Goal: Information Seeking & Learning: Learn about a topic

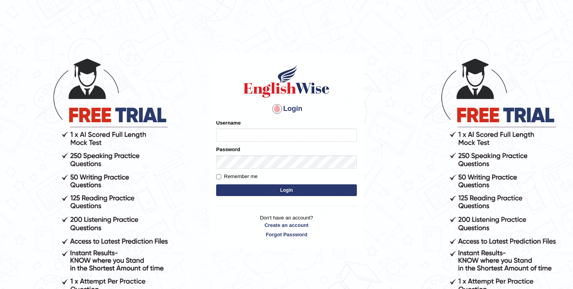
type input "Chongloi"
click at [255, 138] on input "Chongloi" at bounding box center [286, 135] width 141 height 13
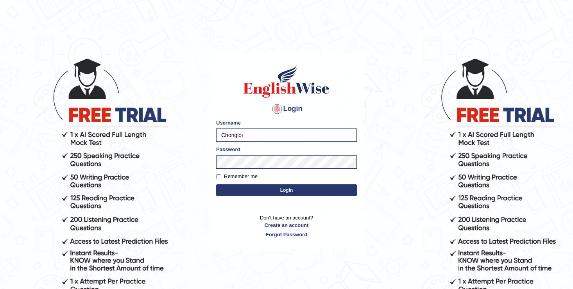
click at [189, 127] on body "Login Please fix the following errors: Username Chongloi Password Remember me L…" at bounding box center [286, 173] width 573 height 289
click at [238, 189] on button "Login" at bounding box center [286, 190] width 141 height 12
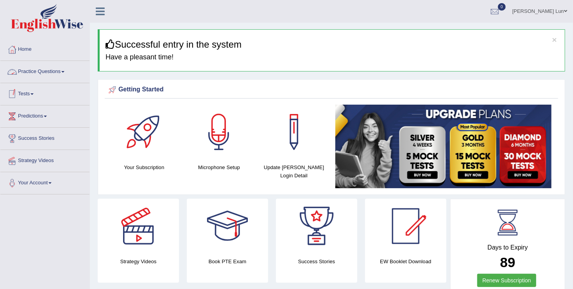
click at [50, 73] on link "Practice Questions" at bounding box center [44, 71] width 89 height 20
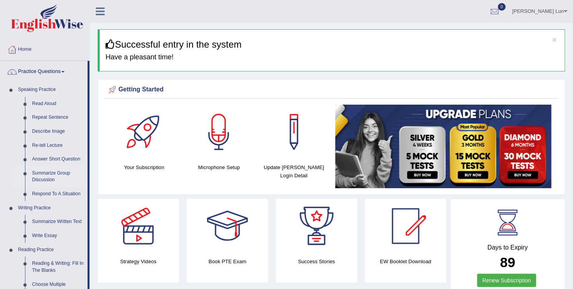
click at [43, 174] on link "Summarize Group Discussion" at bounding box center [58, 176] width 59 height 21
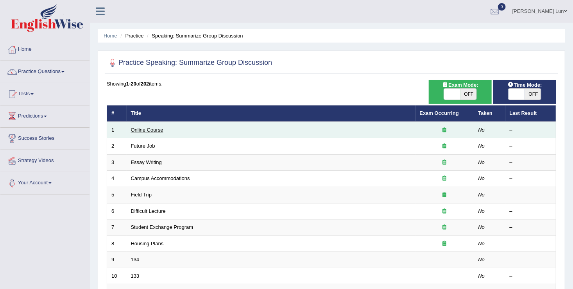
click at [139, 130] on link "Online Course" at bounding box center [147, 130] width 32 height 6
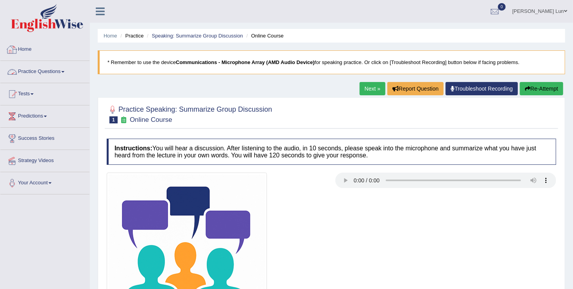
click at [59, 69] on link "Practice Questions" at bounding box center [44, 71] width 89 height 20
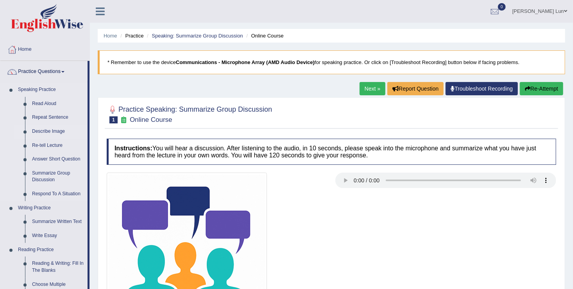
click at [56, 128] on link "Describe Image" at bounding box center [58, 132] width 59 height 14
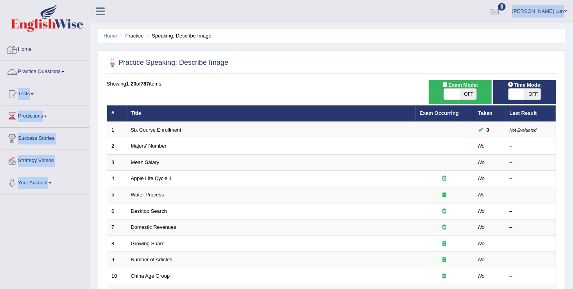
drag, startPoint x: 93, startPoint y: 38, endPoint x: 66, endPoint y: 72, distance: 44.2
click at [66, 72] on div "Toggle navigation Home Practice Questions Speaking Practice Read Aloud Repeat S…" at bounding box center [286, 256] width 573 height 513
click at [66, 72] on link "Practice Questions" at bounding box center [44, 71] width 89 height 20
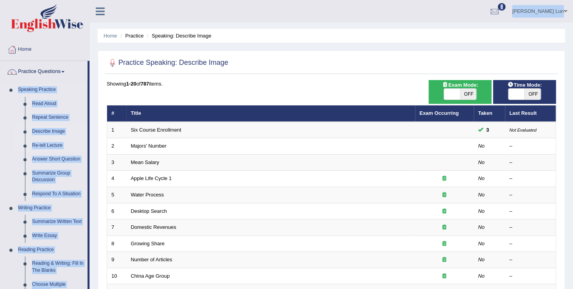
click at [49, 148] on link "Re-tell Lecture" at bounding box center [58, 146] width 59 height 14
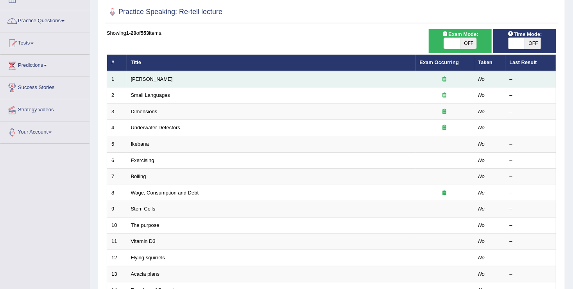
scroll to position [51, 0]
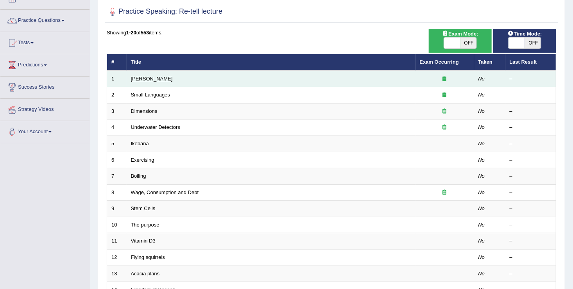
click at [148, 79] on link "[PERSON_NAME]" at bounding box center [152, 79] width 42 height 6
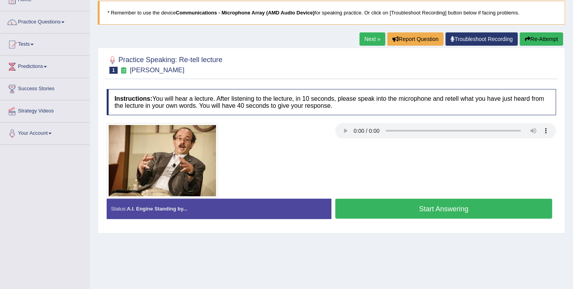
scroll to position [49, 0]
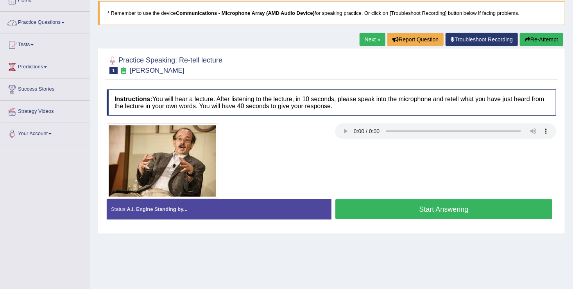
click at [393, 207] on button "Start Answering" at bounding box center [443, 209] width 217 height 20
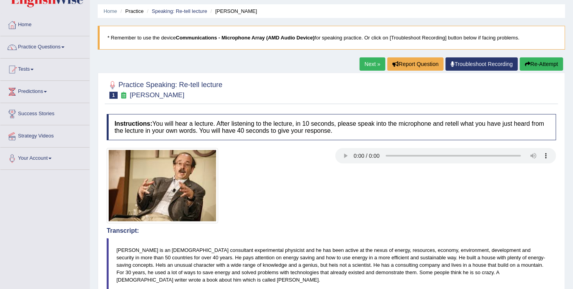
scroll to position [25, 0]
click at [544, 59] on button "Re-Attempt" at bounding box center [541, 63] width 43 height 13
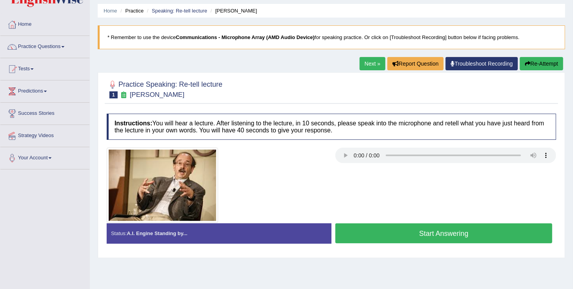
click at [388, 232] on button "Start Answering" at bounding box center [443, 233] width 217 height 20
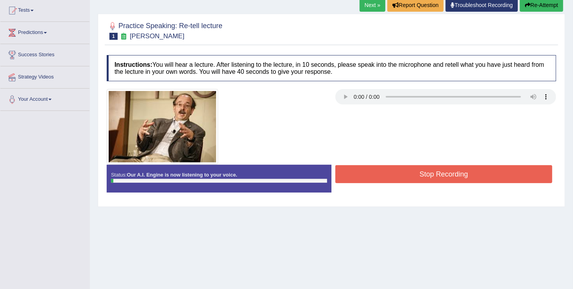
scroll to position [84, 0]
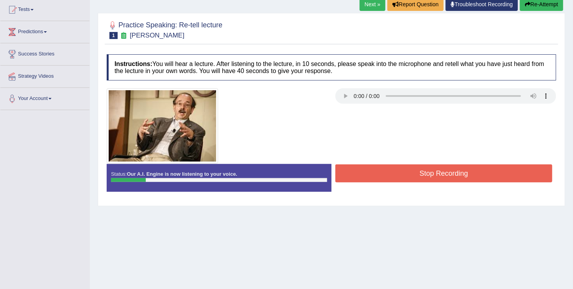
click at [425, 175] on button "Stop Recording" at bounding box center [443, 173] width 217 height 18
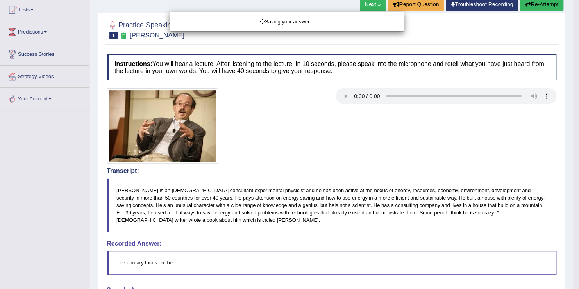
click at [543, 6] on div "Saving your answer..." at bounding box center [289, 144] width 579 height 289
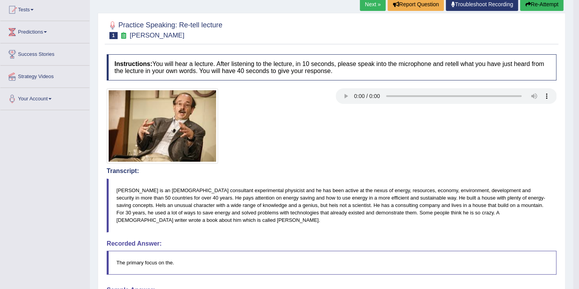
click at [534, 5] on body "Toggle navigation Home Practice Questions Speaking Practice Read Aloud Repeat S…" at bounding box center [289, 60] width 579 height 289
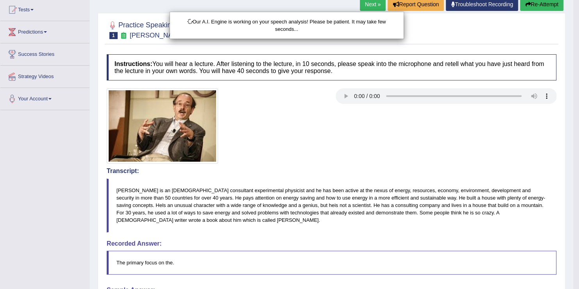
click at [534, 5] on body "Toggle navigation Home Practice Questions Speaking Practice Read Aloud Repeat S…" at bounding box center [289, 60] width 579 height 289
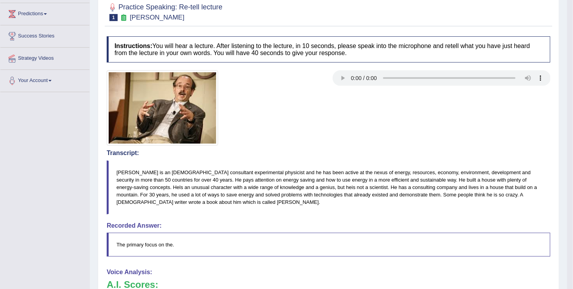
scroll to position [56, 0]
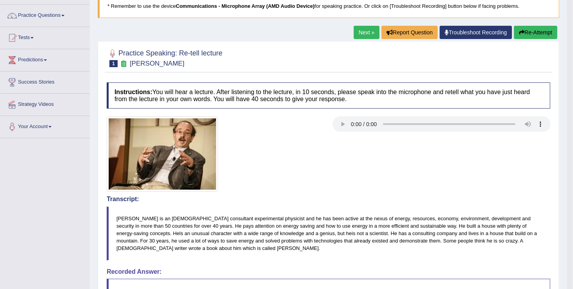
click at [531, 32] on button "Re-Attempt" at bounding box center [535, 32] width 43 height 13
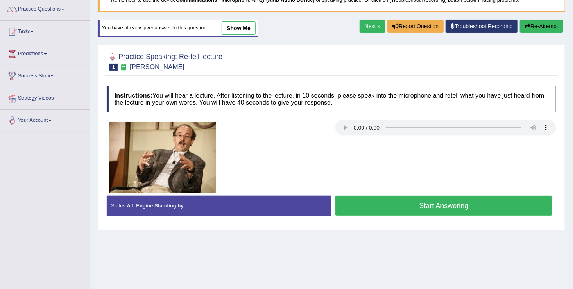
click at [372, 208] on button "Start Answering" at bounding box center [443, 206] width 217 height 20
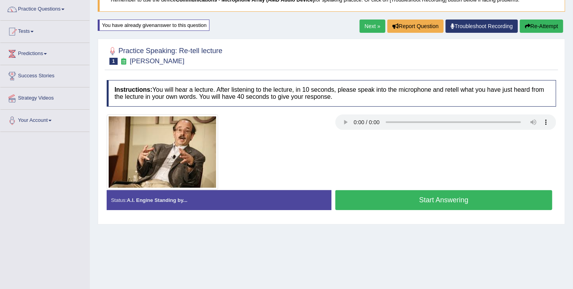
scroll to position [91, 0]
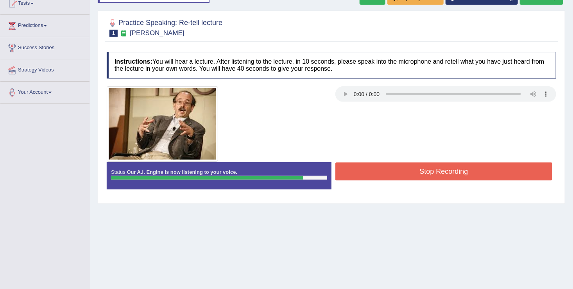
click at [380, 164] on button "Stop Recording" at bounding box center [443, 172] width 217 height 18
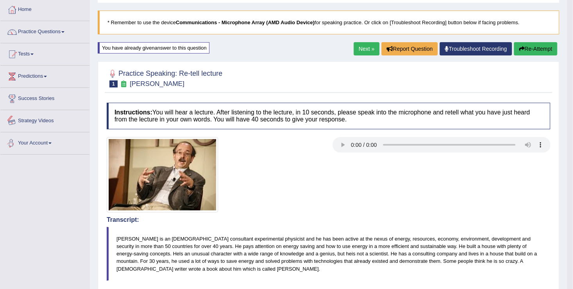
scroll to position [33, 0]
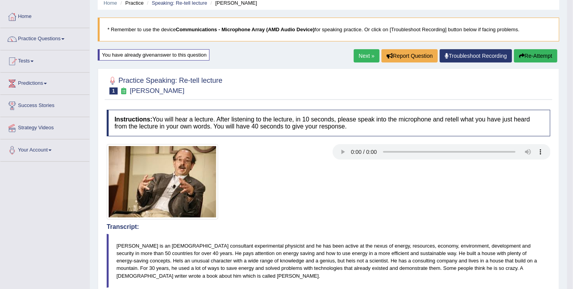
click at [368, 56] on link "Next »" at bounding box center [367, 55] width 26 height 13
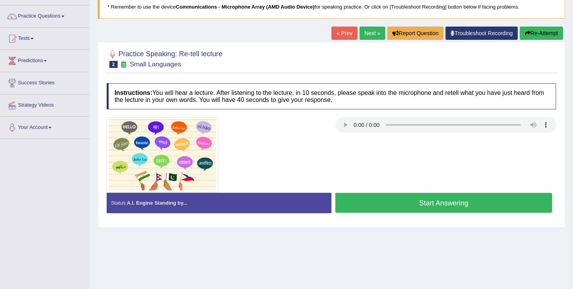
scroll to position [56, 0]
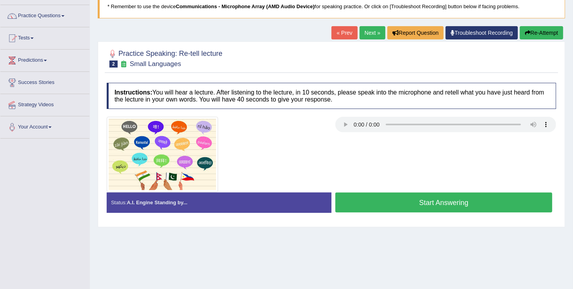
click at [407, 210] on button "Start Answering" at bounding box center [443, 203] width 217 height 20
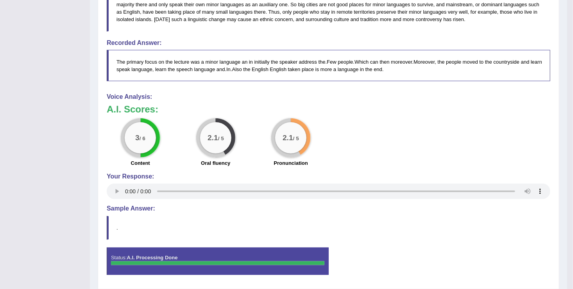
scroll to position [303, 0]
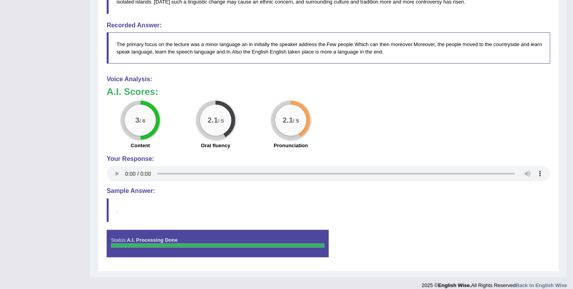
click at [345, 223] on div "Instructions: You will hear a lecture. After listening to the lecture, in 10 se…" at bounding box center [328, 50] width 447 height 436
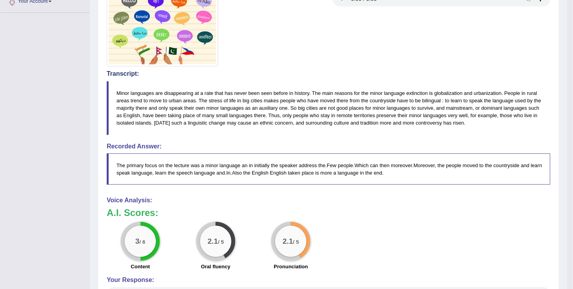
scroll to position [178, 0]
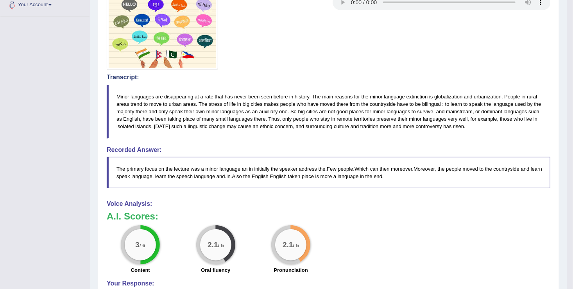
click at [345, 223] on div "A.I. Scores: 3 / 6 Content 2.1 / 5 Oral fluency 2.1 / 5 Pronunciation" at bounding box center [328, 243] width 443 height 65
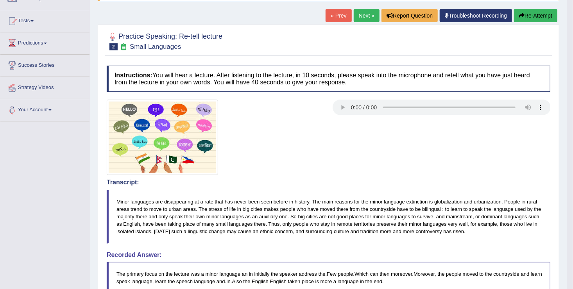
scroll to position [70, 0]
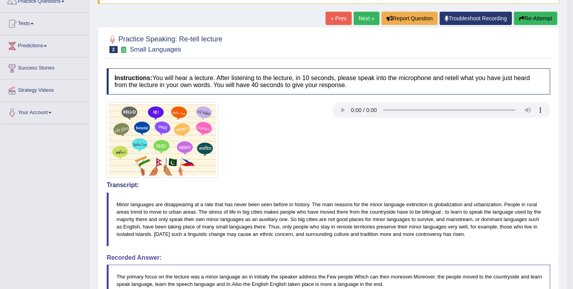
click at [364, 20] on link "Next »" at bounding box center [367, 18] width 26 height 13
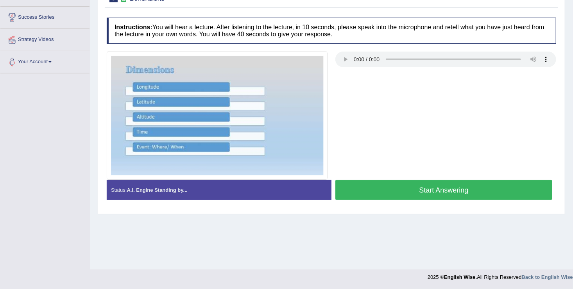
scroll to position [121, 0]
click at [371, 191] on button "Start Answering" at bounding box center [443, 190] width 217 height 20
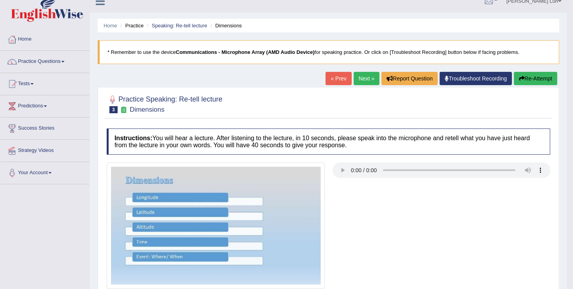
scroll to position [0, 0]
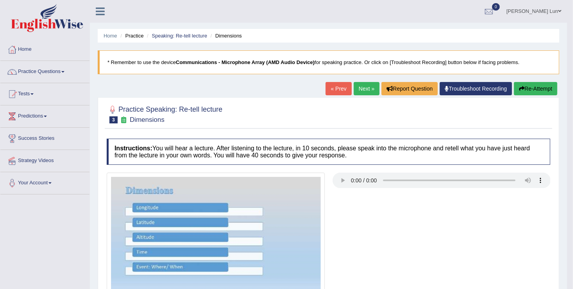
click at [368, 84] on link "Next »" at bounding box center [367, 88] width 26 height 13
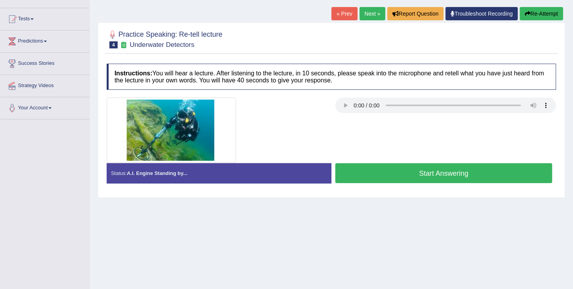
click at [374, 170] on button "Start Answering" at bounding box center [443, 173] width 217 height 20
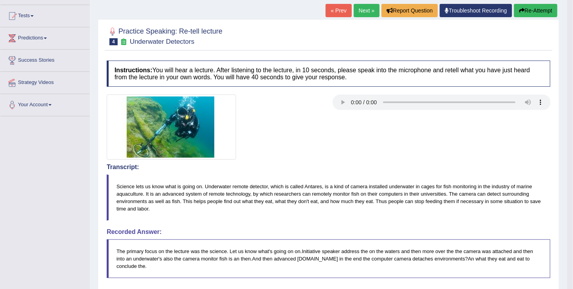
scroll to position [64, 0]
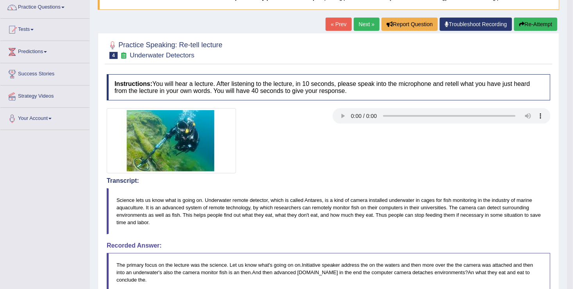
click at [361, 25] on link "Next »" at bounding box center [367, 24] width 26 height 13
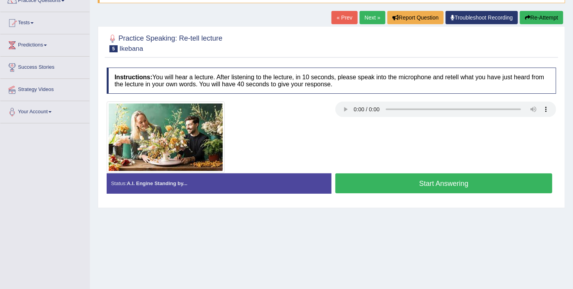
scroll to position [81, 0]
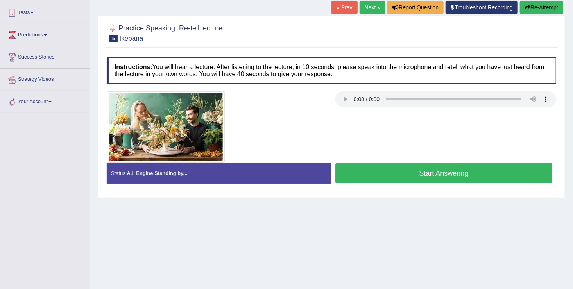
click at [375, 174] on button "Start Answering" at bounding box center [443, 173] width 217 height 20
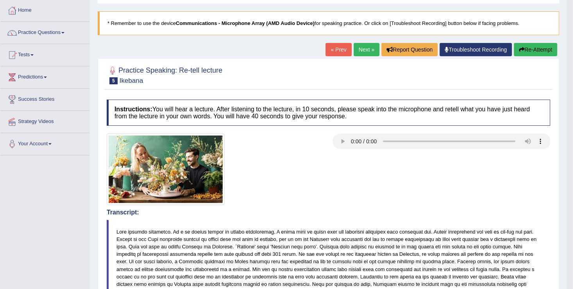
scroll to position [38, 0]
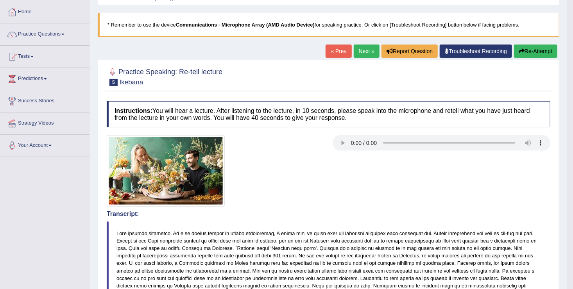
click at [367, 53] on link "Next »" at bounding box center [367, 51] width 26 height 13
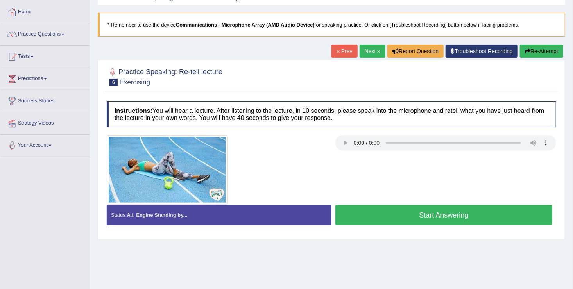
scroll to position [38, 0]
click at [371, 218] on button "Start Answering" at bounding box center [443, 215] width 217 height 20
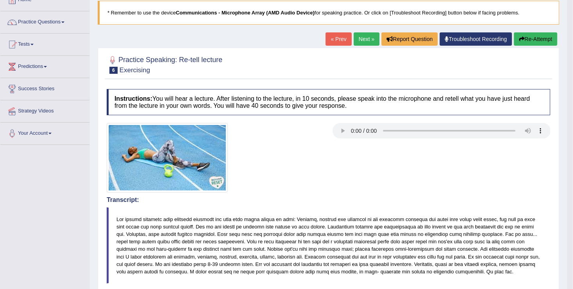
scroll to position [0, 0]
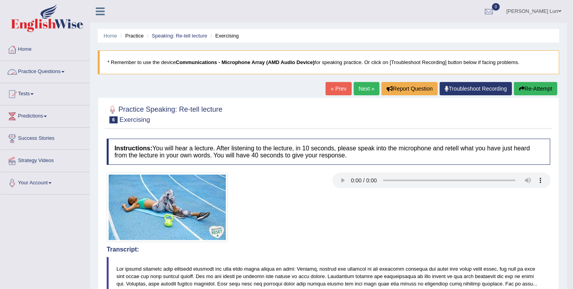
click at [59, 68] on link "Practice Questions" at bounding box center [44, 71] width 89 height 20
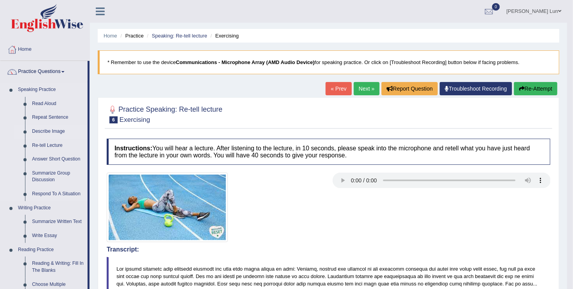
click at [46, 131] on link "Describe Image" at bounding box center [58, 132] width 59 height 14
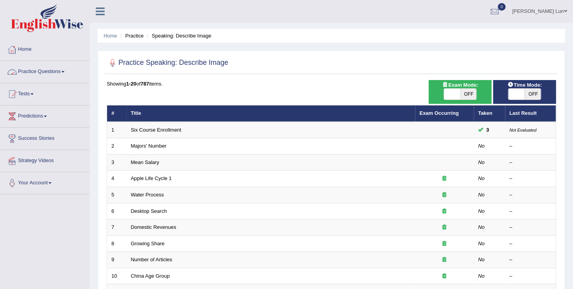
click at [64, 71] on span at bounding box center [62, 72] width 3 height 2
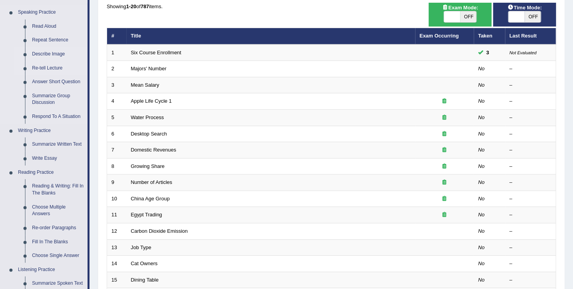
scroll to position [78, 0]
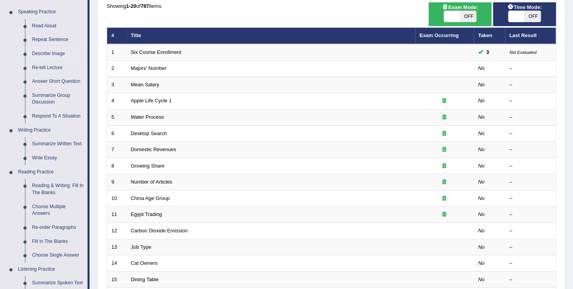
click at [111, 20] on div "Showing 1-20 of 787 items. # Title Exam Occurring Taken Last Result 1 Six Cours…" at bounding box center [331, 204] width 449 height 405
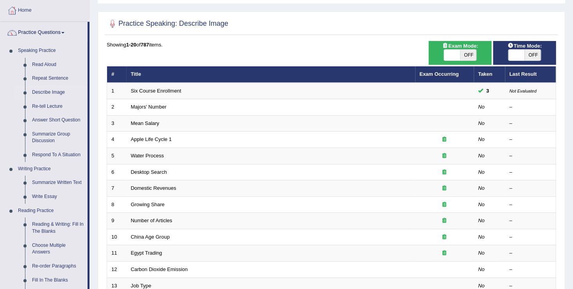
scroll to position [0, 0]
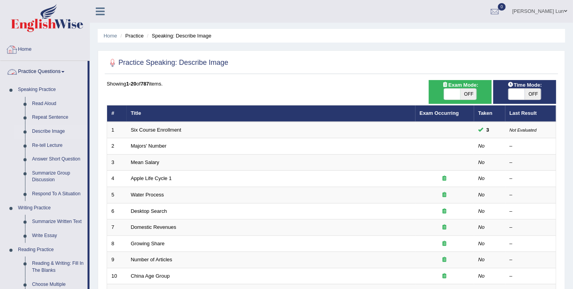
click at [129, 12] on div "Lam Hoi Lun Toggle navigation Username: Chongloi Access Type: Online Subscripti…" at bounding box center [331, 11] width 483 height 23
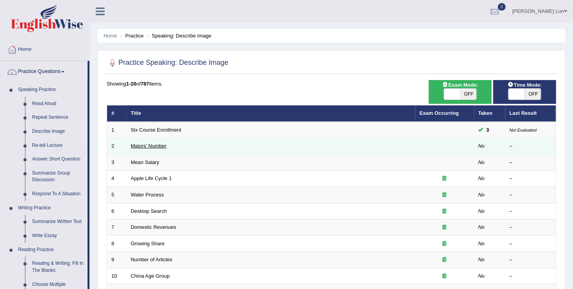
click at [152, 146] on link "Majors' Number" at bounding box center [149, 146] width 36 height 6
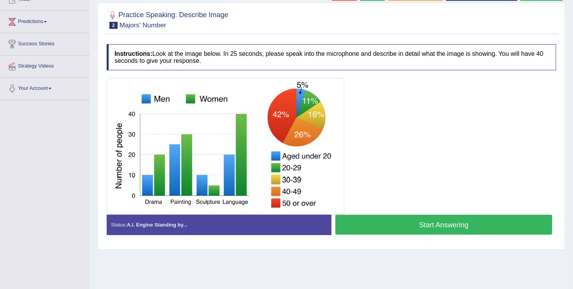
scroll to position [94, 0]
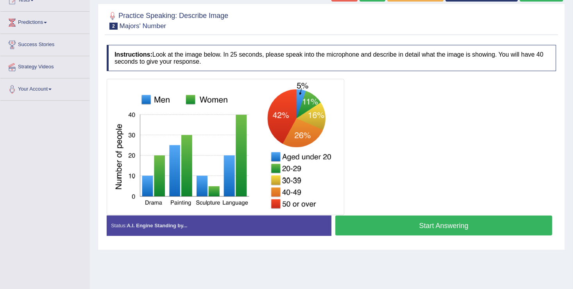
click at [393, 225] on button "Start Answering" at bounding box center [443, 226] width 217 height 20
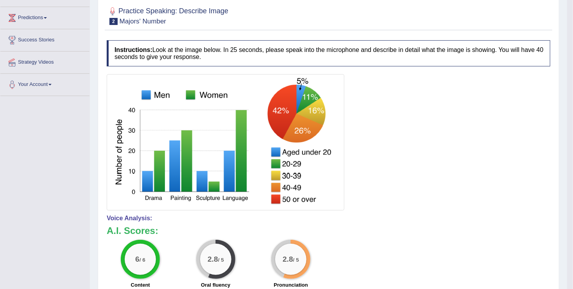
scroll to position [99, 0]
click at [105, 247] on div "6 / 6 Content" at bounding box center [140, 264] width 75 height 50
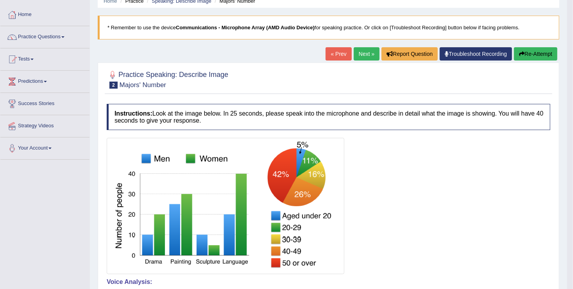
scroll to position [34, 0]
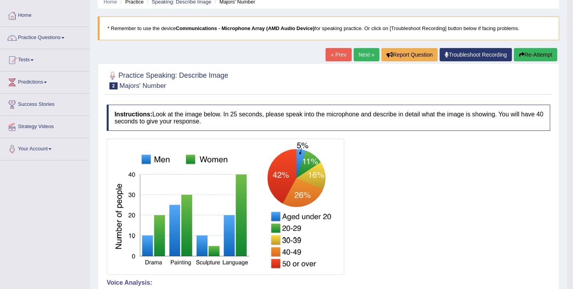
click at [371, 51] on link "Next »" at bounding box center [367, 54] width 26 height 13
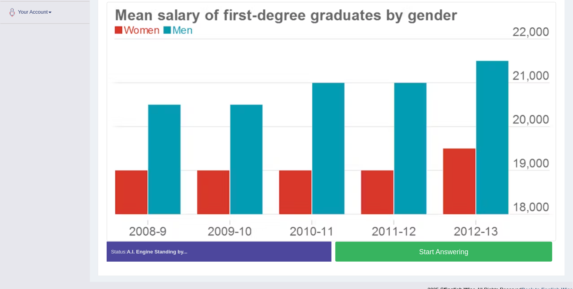
scroll to position [170, 0]
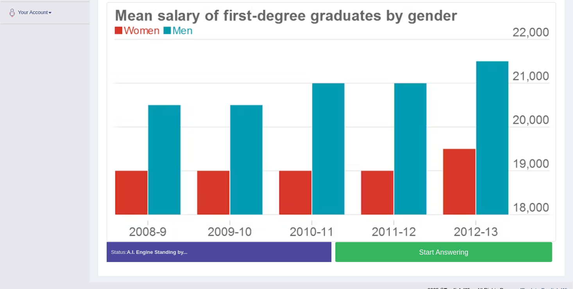
click at [370, 254] on button "Start Answering" at bounding box center [443, 252] width 217 height 20
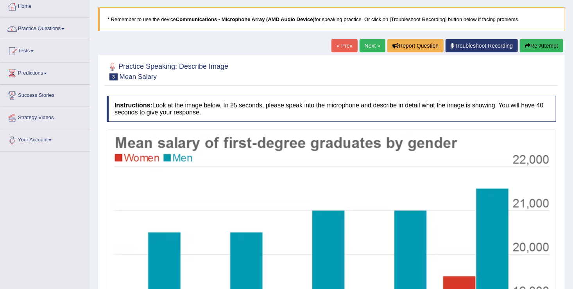
scroll to position [0, 0]
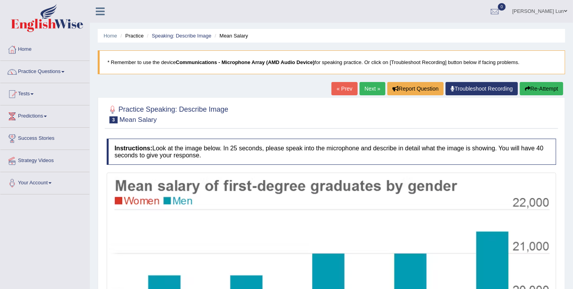
click at [530, 87] on button "Re-Attempt" at bounding box center [541, 88] width 43 height 13
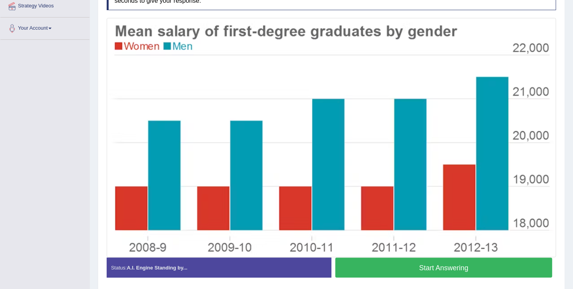
scroll to position [155, 0]
click at [380, 272] on button "Start Answering" at bounding box center [443, 268] width 217 height 20
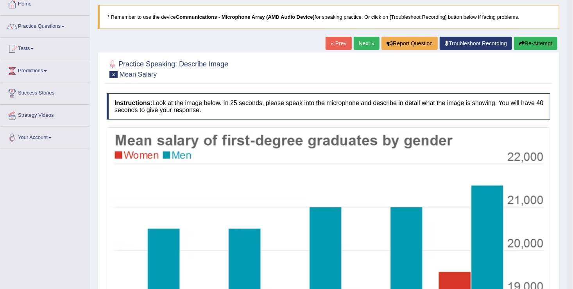
scroll to position [0, 0]
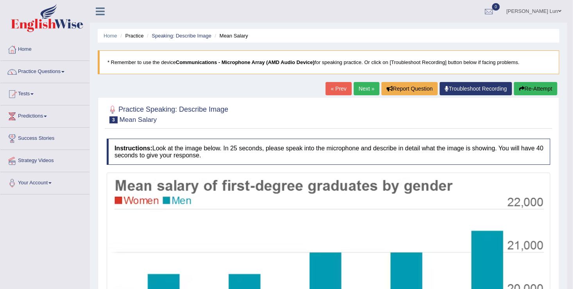
click at [361, 88] on link "Next »" at bounding box center [367, 88] width 26 height 13
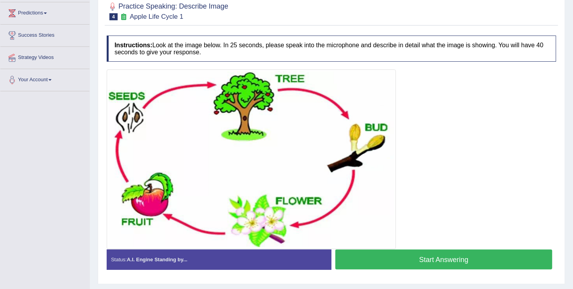
scroll to position [105, 0]
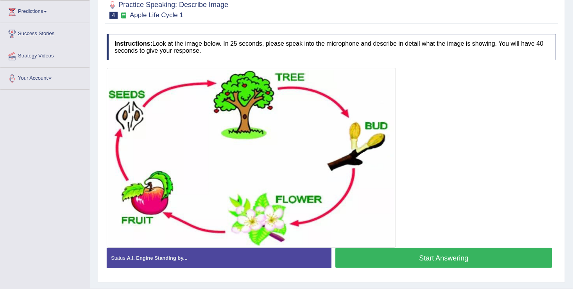
click at [372, 257] on button "Start Answering" at bounding box center [443, 258] width 217 height 20
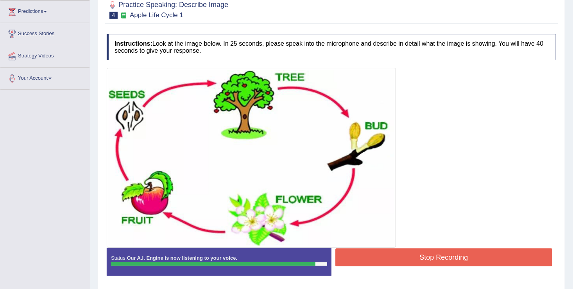
click at [372, 257] on button "Stop Recording" at bounding box center [443, 257] width 217 height 18
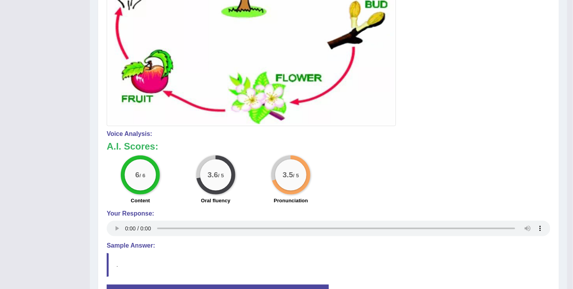
scroll to position [289, 0]
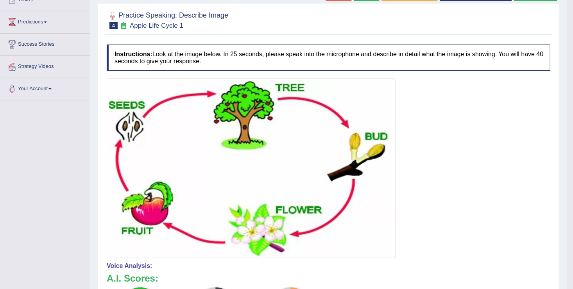
scroll to position [0, 0]
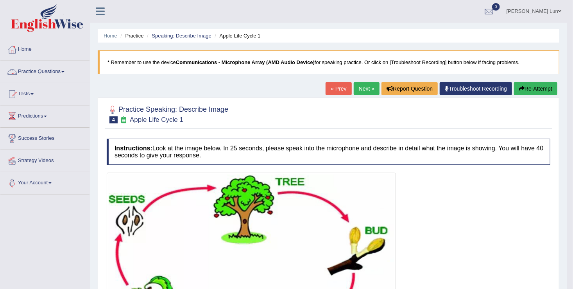
click at [64, 73] on link "Practice Questions" at bounding box center [44, 71] width 89 height 20
